Goal: Find specific page/section: Find specific page/section

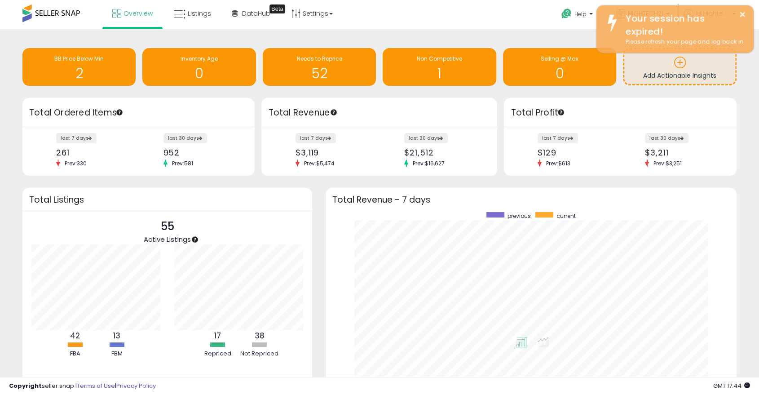
scroll to position [170, 392]
drag, startPoint x: 0, startPoint y: 0, endPoint x: 126, endPoint y: 17, distance: 126.8
click at [126, 17] on span "Overview" at bounding box center [137, 13] width 29 height 9
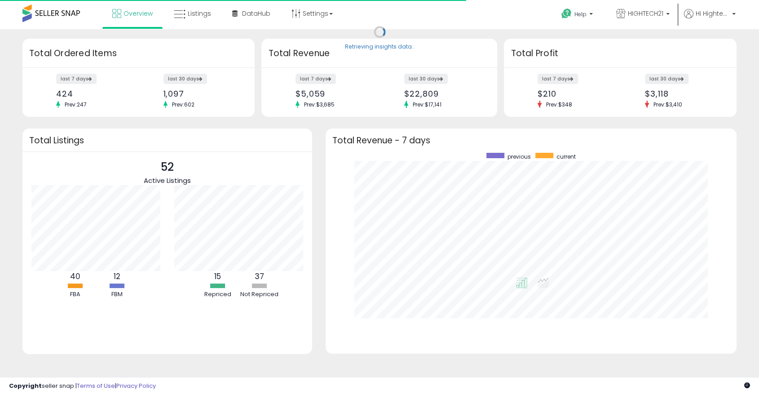
scroll to position [170, 392]
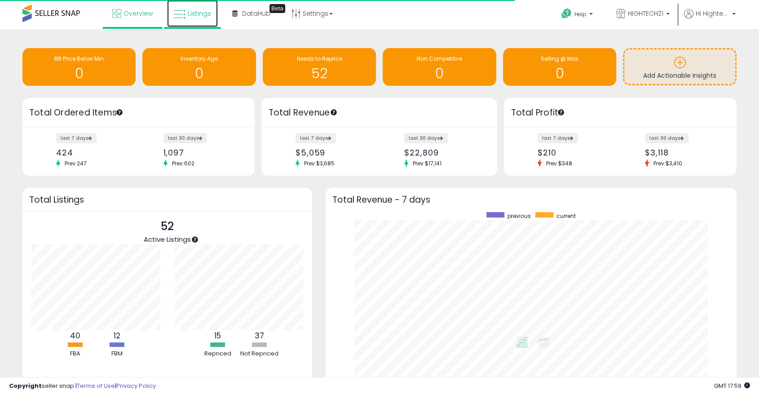
click at [185, 3] on link "Listings" at bounding box center [192, 13] width 51 height 27
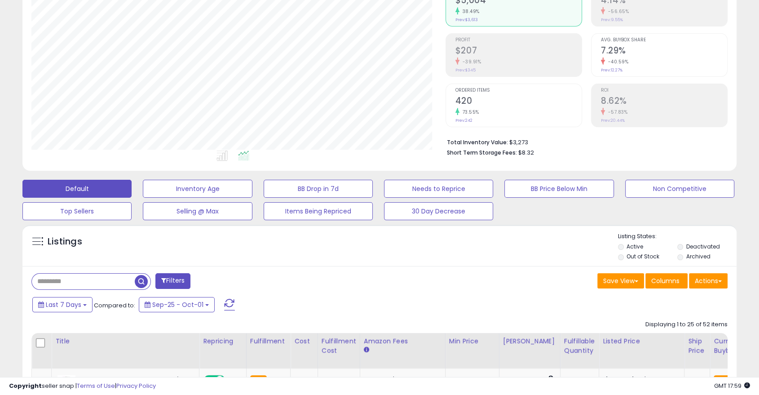
scroll to position [150, 0]
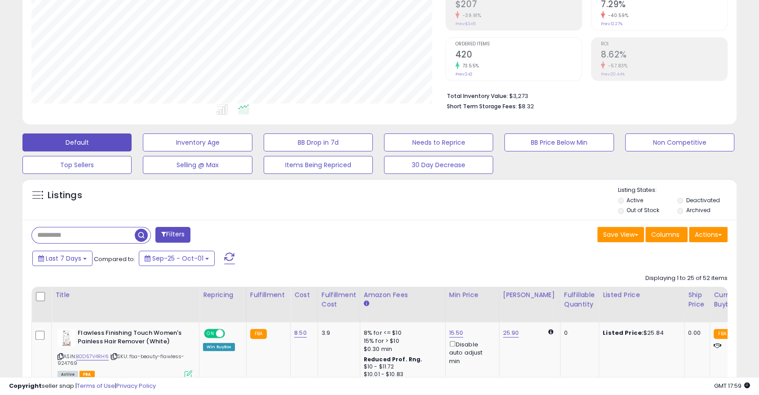
click at [105, 242] on input "text" at bounding box center [83, 235] width 103 height 16
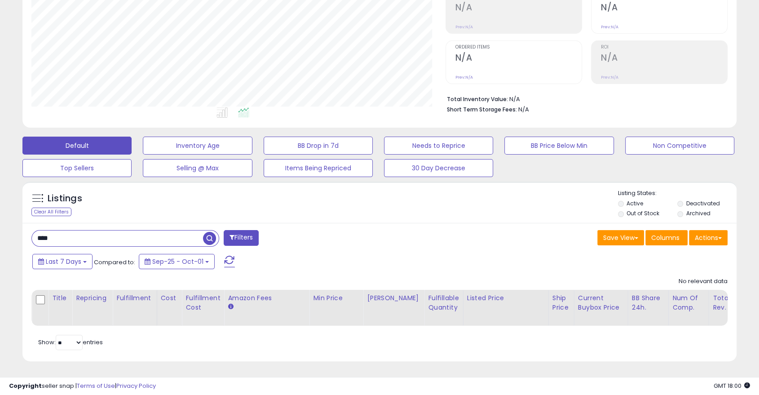
scroll to position [184, 413]
type input "*"
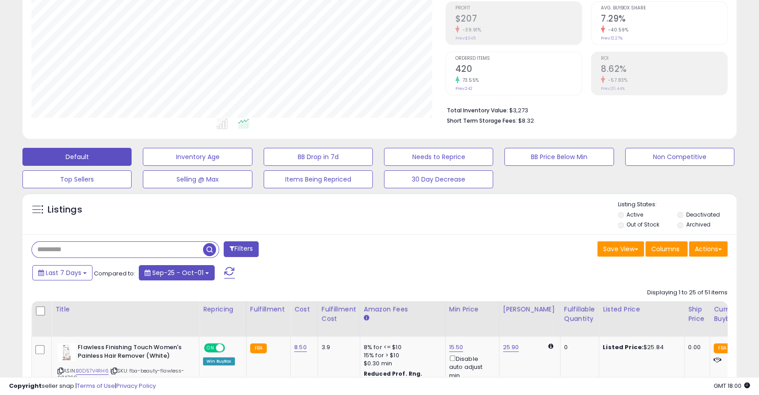
scroll to position [258, 0]
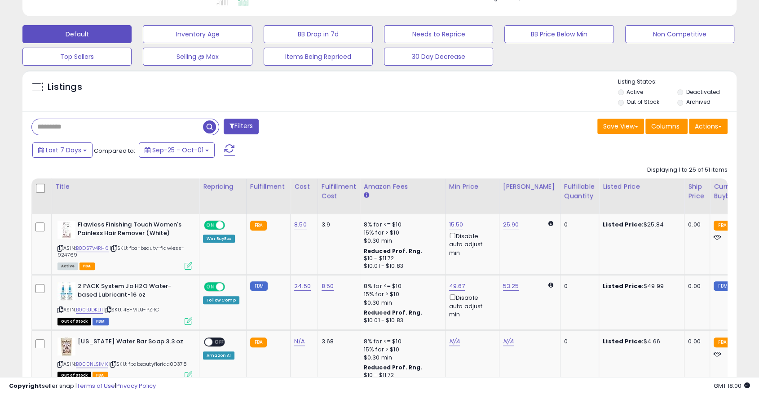
paste input "**********"
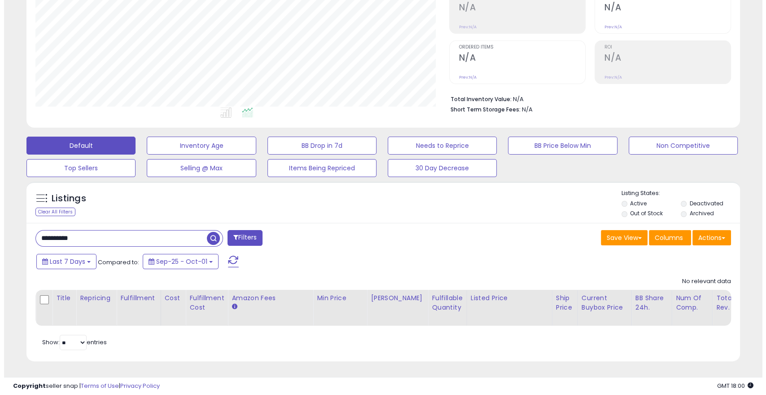
scroll to position [184, 413]
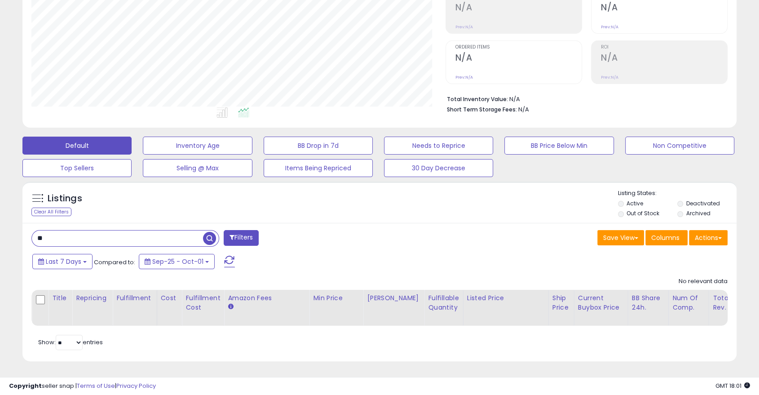
type input "*"
type input "**"
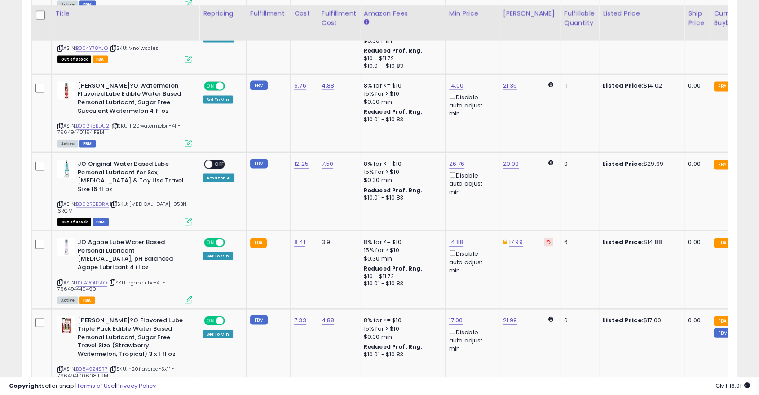
scroll to position [1814, 0]
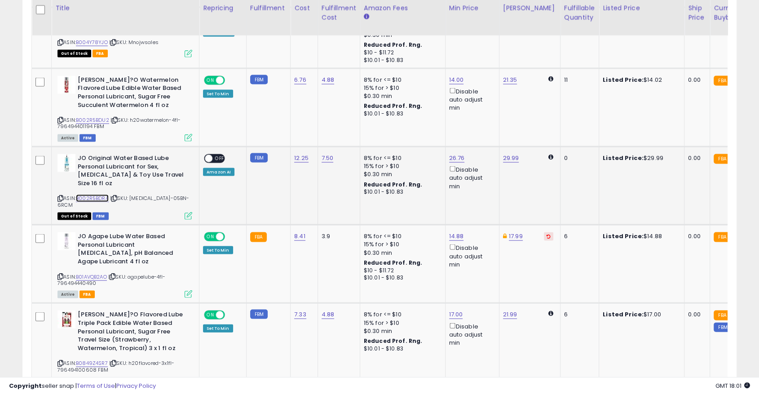
click at [90, 194] on link "B002R5BDRA" at bounding box center [92, 198] width 33 height 8
click at [95, 169] on div "ASIN: B002R5BDRA | SKU: T3-05BN-6RCM Out of Stock FBM" at bounding box center [124, 186] width 135 height 65
click at [95, 194] on link "B002R5BDRA" at bounding box center [92, 198] width 33 height 8
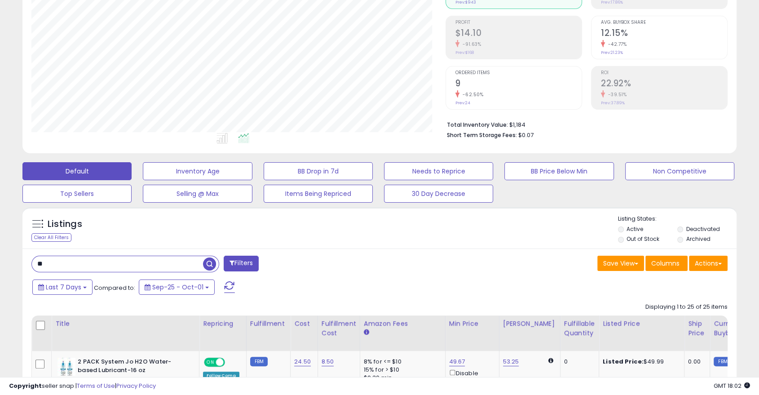
scroll to position [0, 0]
